Goal: Check status: Check status

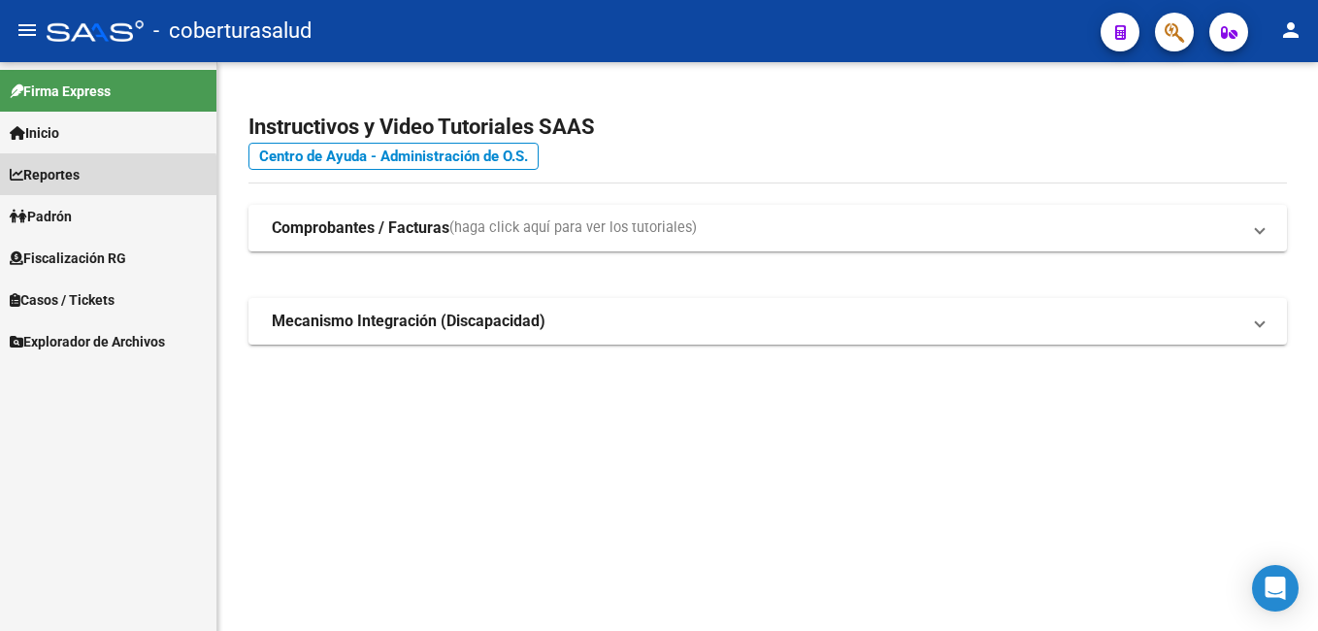
click at [74, 188] on link "Reportes" at bounding box center [108, 174] width 216 height 42
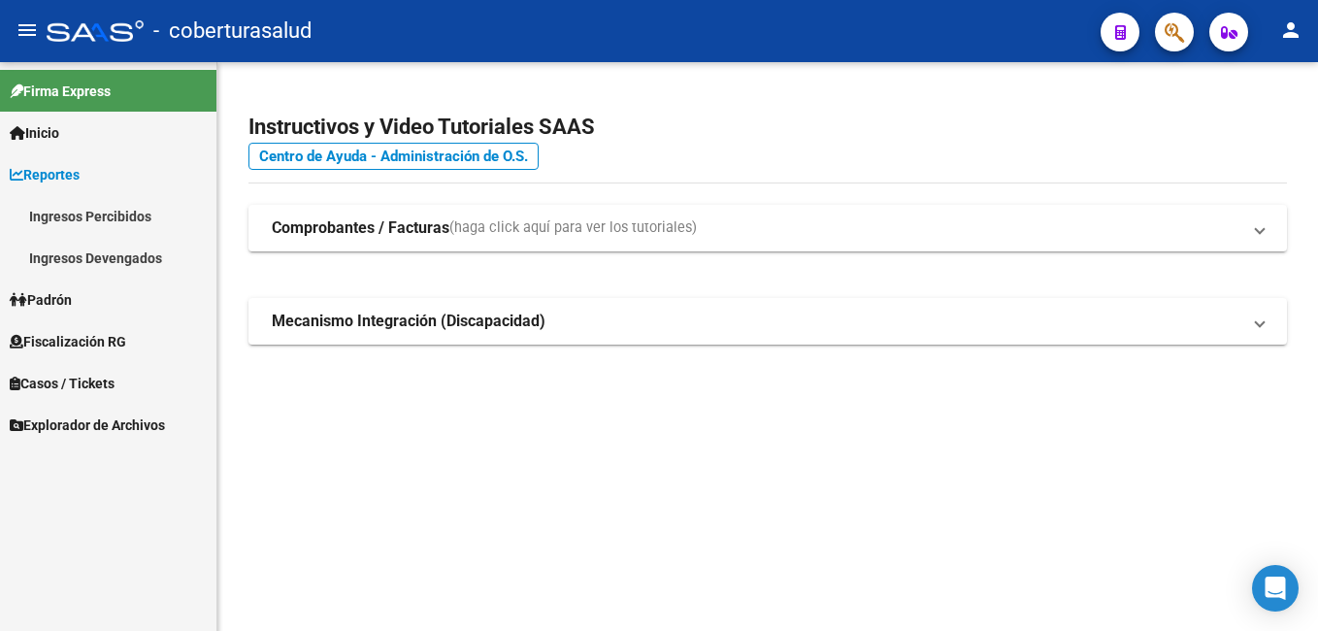
click at [87, 254] on link "Ingresos Devengados" at bounding box center [108, 258] width 216 height 42
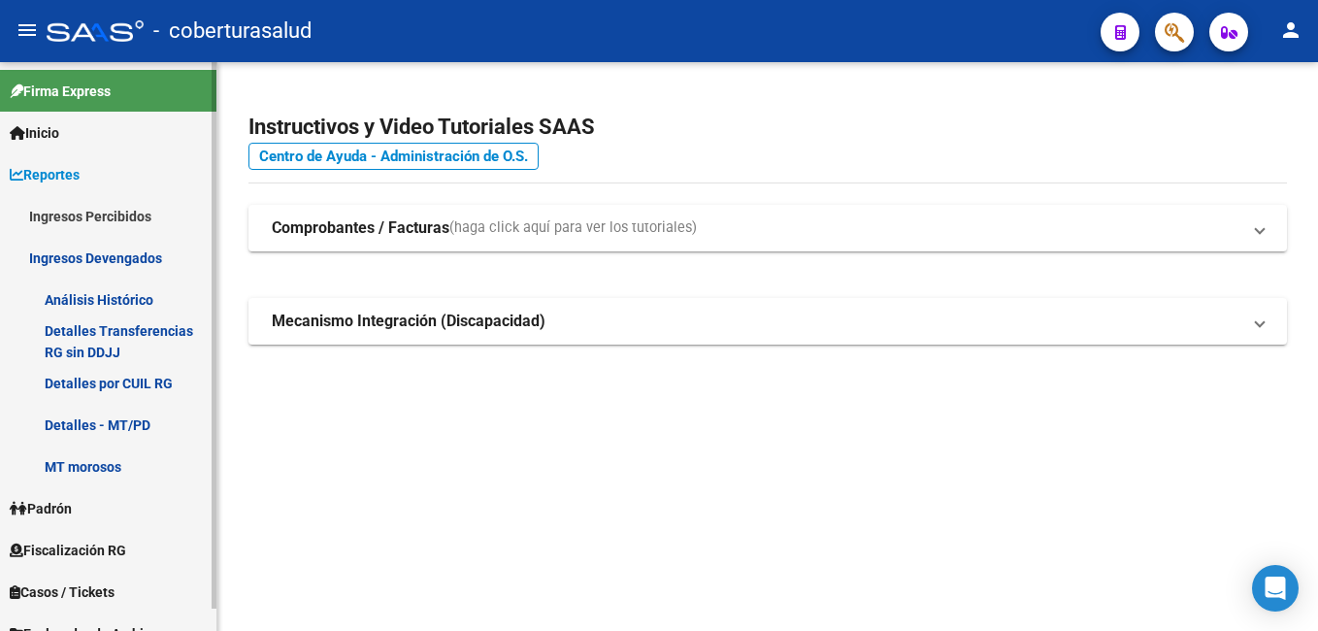
click at [131, 381] on link "Detalles por CUIL RG" at bounding box center [108, 383] width 216 height 42
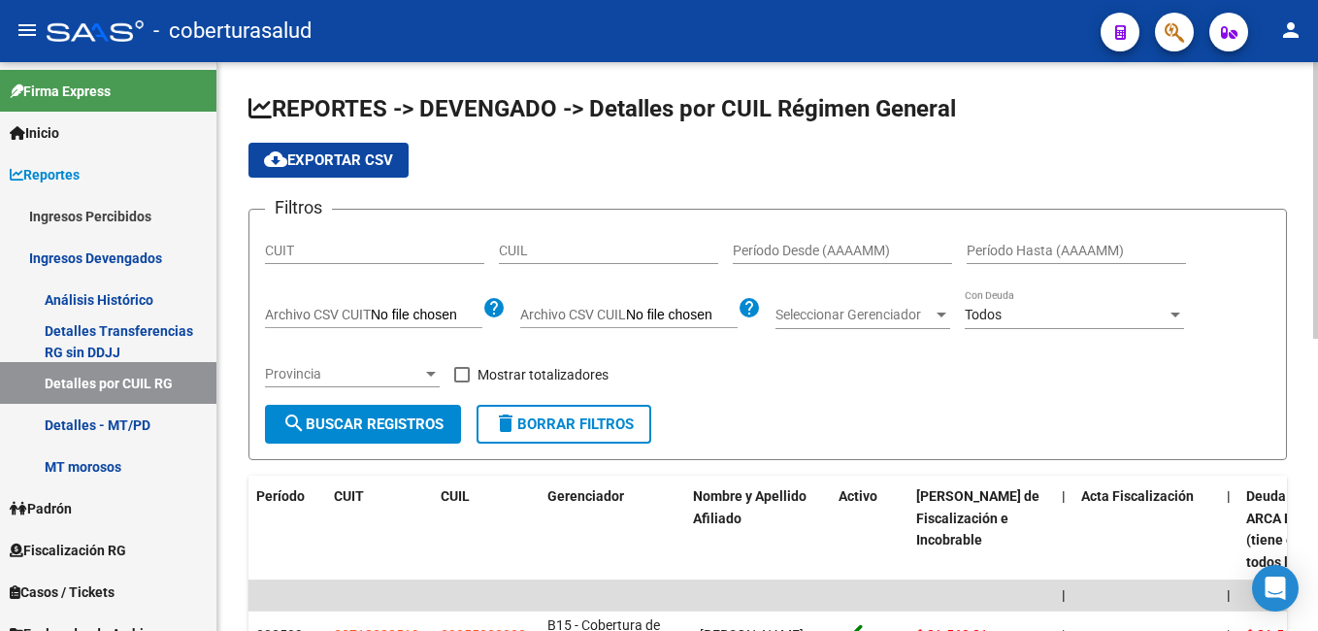
click at [514, 255] on input "CUIL" at bounding box center [608, 251] width 219 height 17
paste input "27-27959777-5"
type input "27-27959777-5"
click at [363, 402] on div "Provincia Provincia" at bounding box center [352, 375] width 175 height 55
click at [363, 413] on button "search Buscar Registros" at bounding box center [363, 424] width 196 height 39
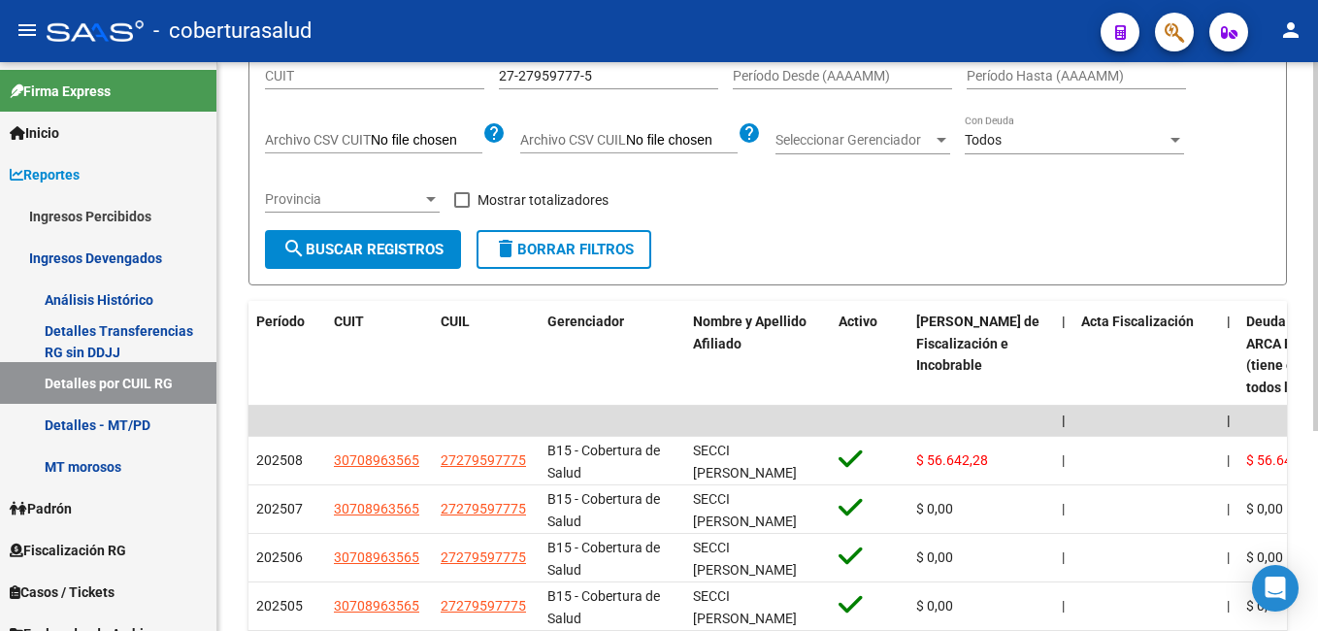
scroll to position [194, 0]
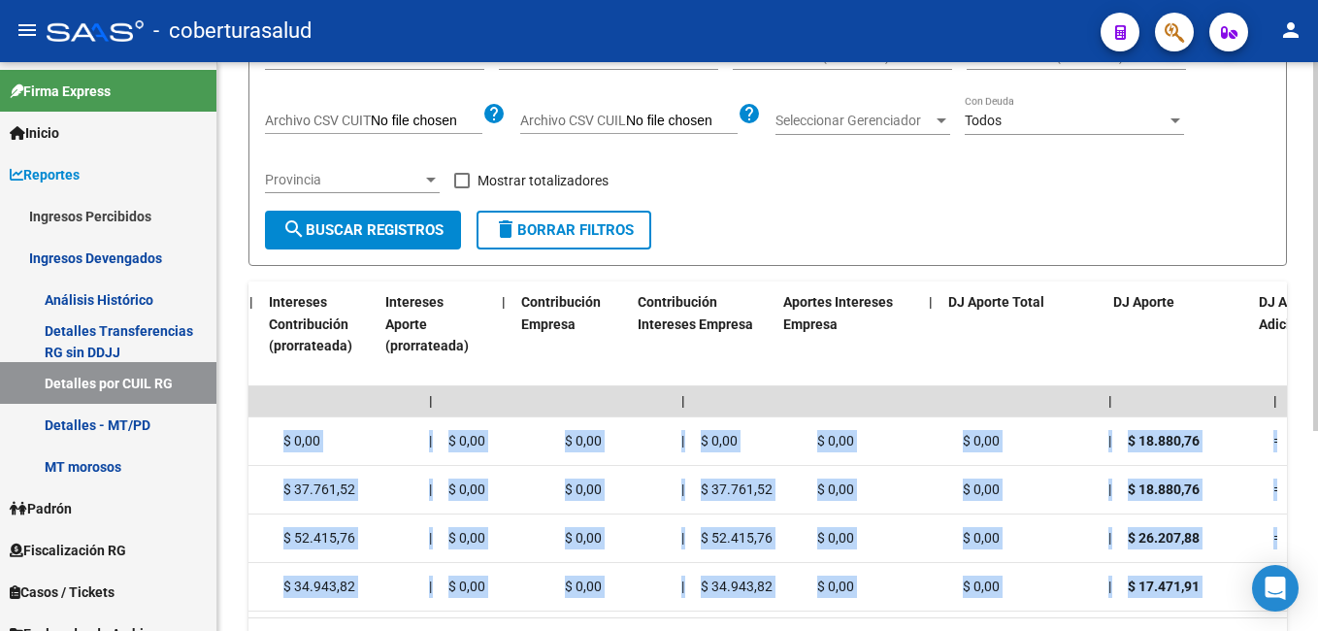
drag, startPoint x: 846, startPoint y: 448, endPoint x: 1303, endPoint y: 440, distance: 456.3
click at [1303, 440] on div "REPORTES -> DEVENGADO -> Detalles por CUIL Régimen General cloud_download Expor…" at bounding box center [767, 298] width 1101 height 861
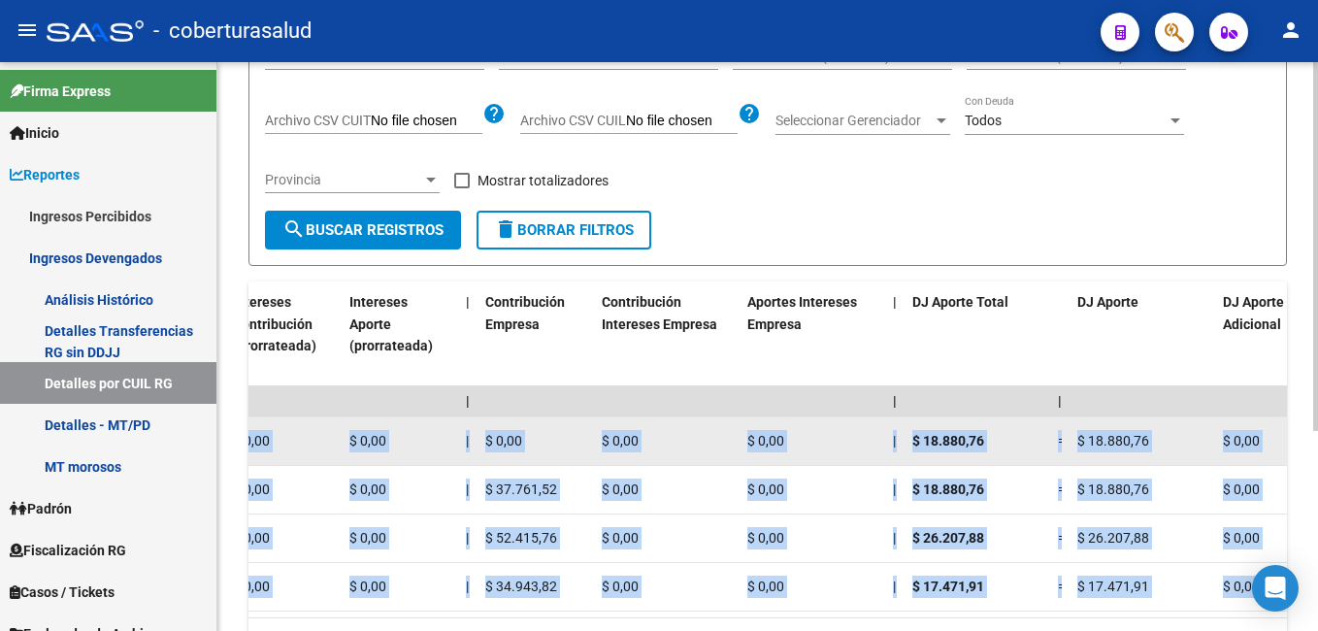
click at [1010, 436] on div "$ 18.880,76" at bounding box center [977, 441] width 130 height 22
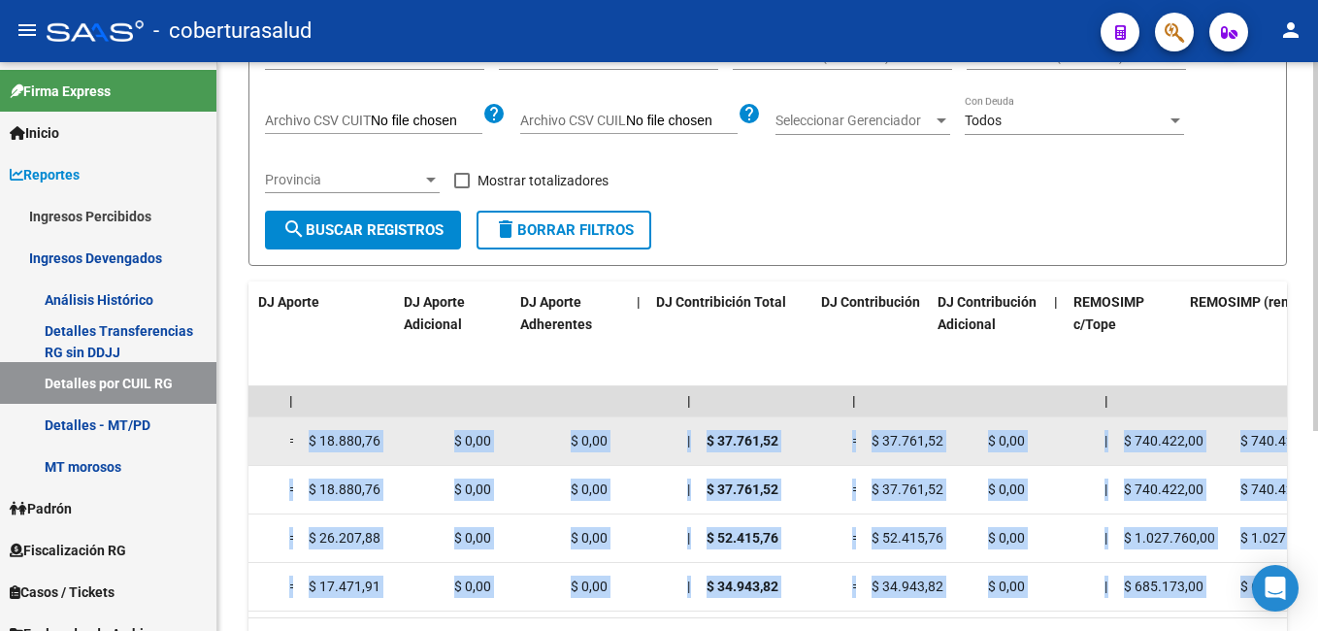
scroll to position [0, 3289]
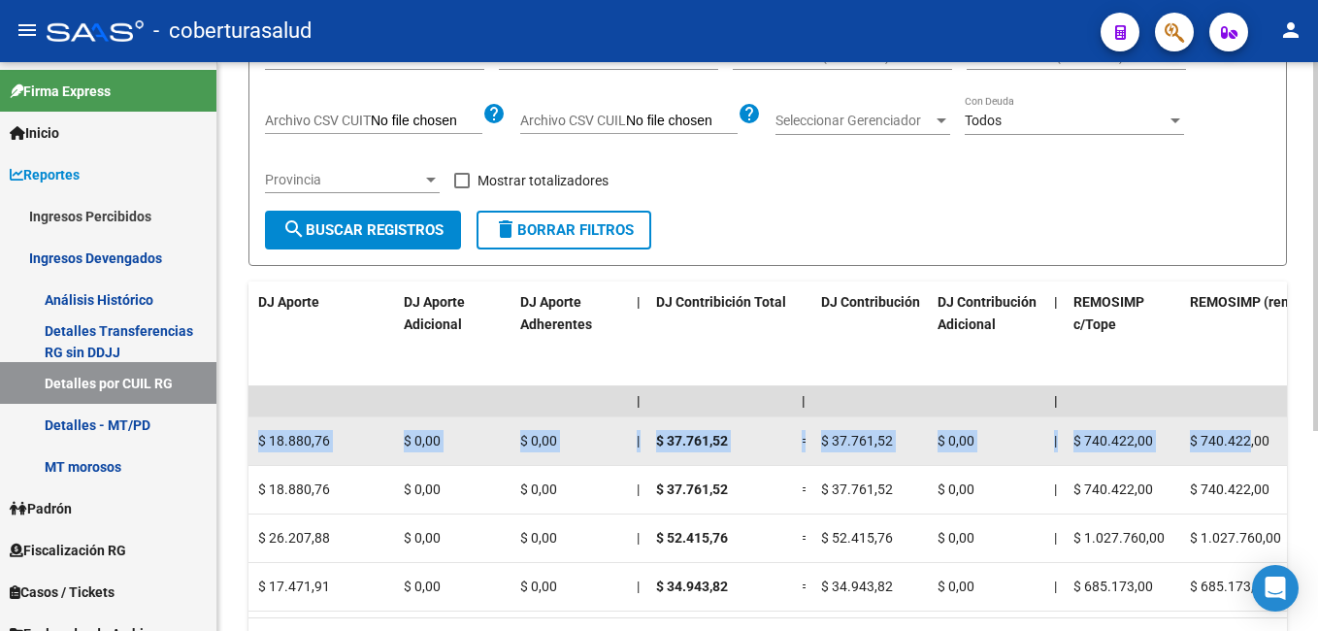
drag, startPoint x: 1065, startPoint y: 444, endPoint x: 1251, endPoint y: 446, distance: 186.4
click at [1251, 446] on div "202508 30708963565 27279597775 B15 - Cobertura de Salud SECCI [PERSON_NAME] $ 5…" at bounding box center [61, 441] width 6203 height 49
drag, startPoint x: 1251, startPoint y: 446, endPoint x: 1138, endPoint y: 432, distance: 114.4
click at [1138, 433] on span "$ 740.422,00" at bounding box center [1114, 441] width 80 height 16
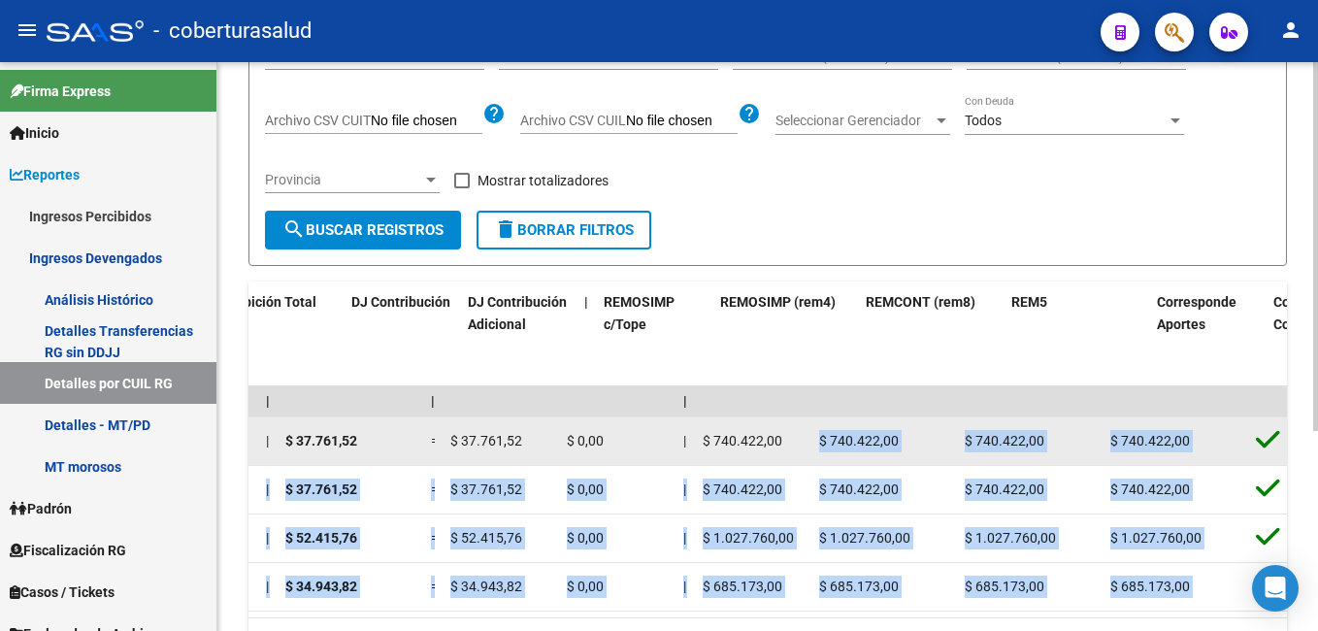
scroll to position [0, 3759]
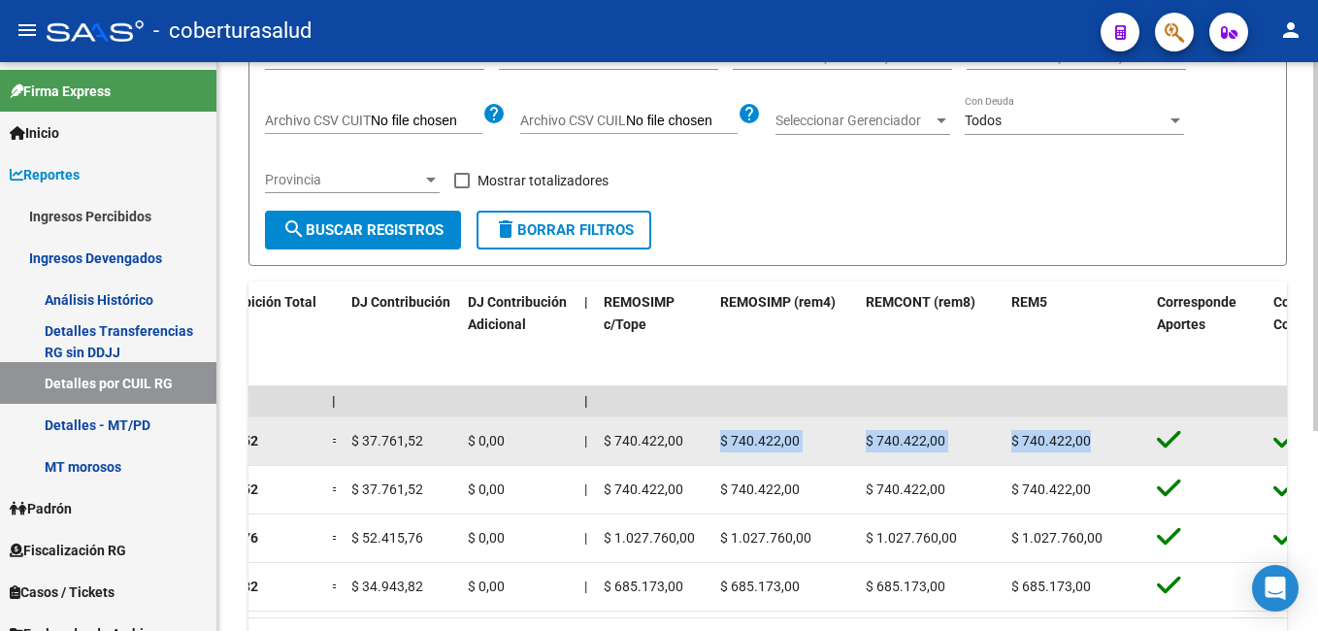
click at [971, 433] on div "$ 740.422,00" at bounding box center [931, 441] width 130 height 22
drag, startPoint x: 951, startPoint y: 437, endPoint x: 879, endPoint y: 442, distance: 72.0
click at [879, 442] on div "$ 740.422,00" at bounding box center [931, 441] width 130 height 22
copy span "740.422,00"
